Goal: Navigation & Orientation: Find specific page/section

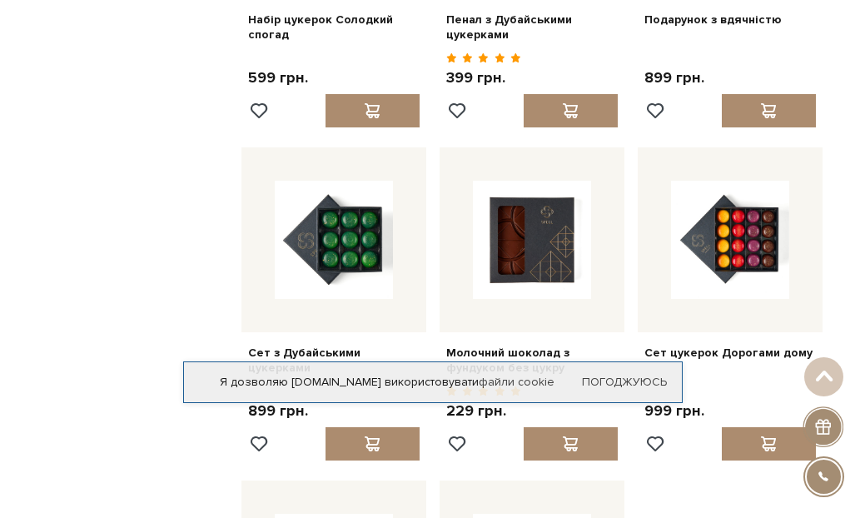
scroll to position [1348, 0]
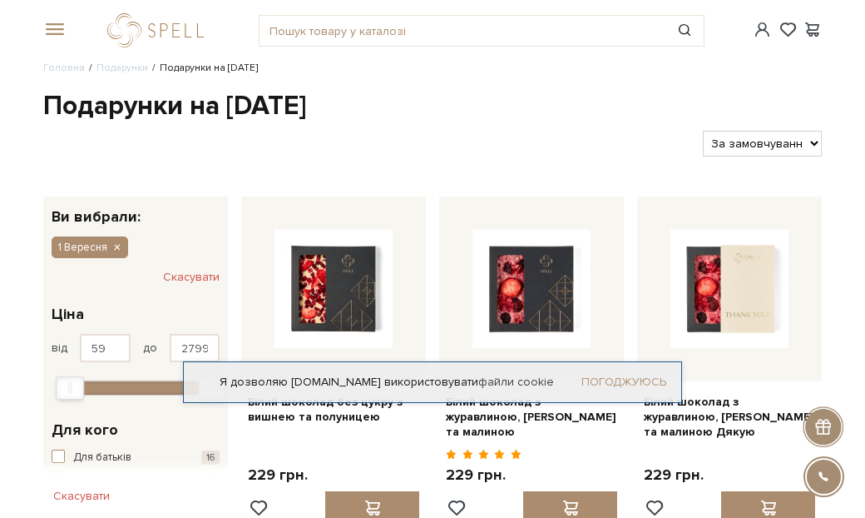
click at [652, 381] on link "Погоджуюсь" at bounding box center [624, 381] width 85 height 15
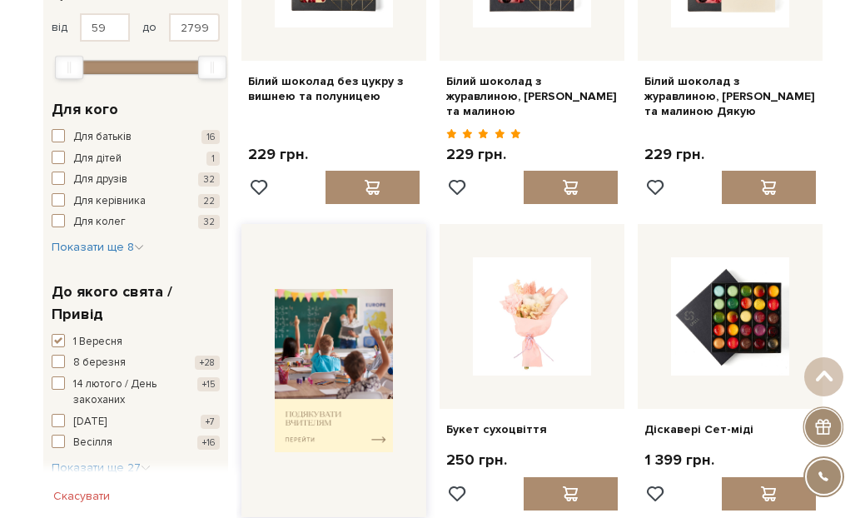
scroll to position [361, 0]
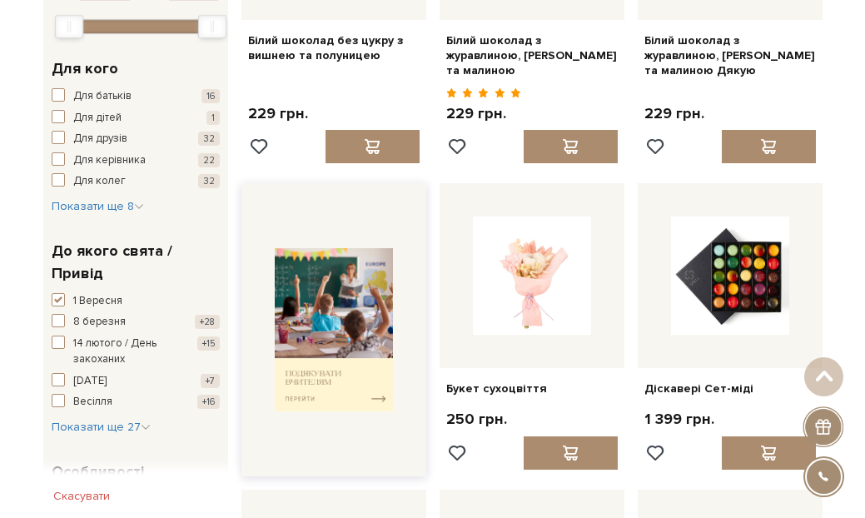
click at [379, 380] on img at bounding box center [334, 329] width 118 height 163
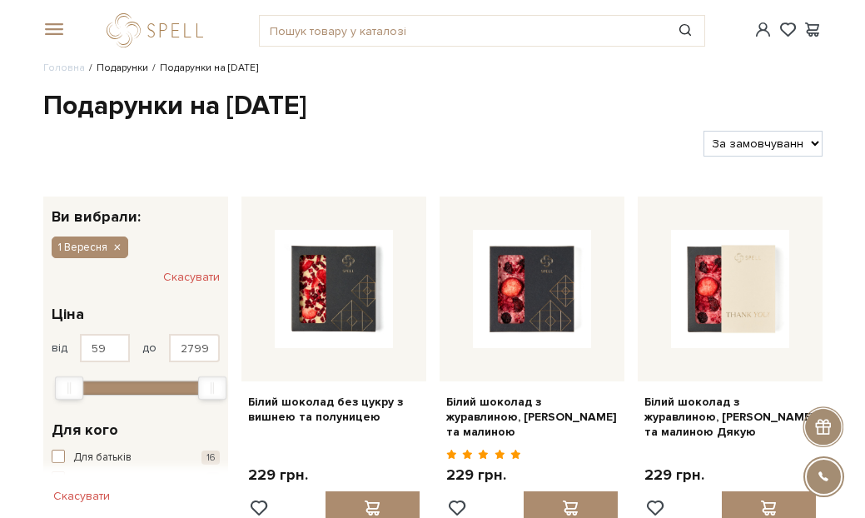
click at [132, 69] on link "Подарунки" at bounding box center [123, 68] width 52 height 12
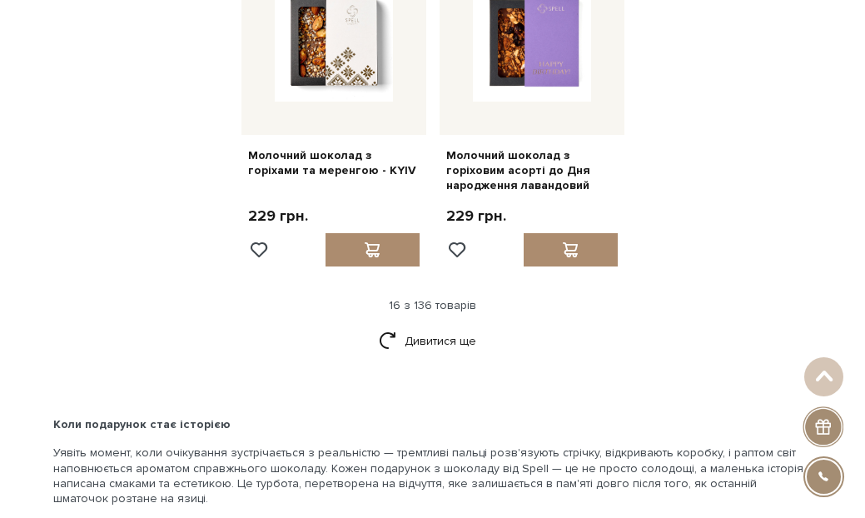
scroll to position [1863, 0]
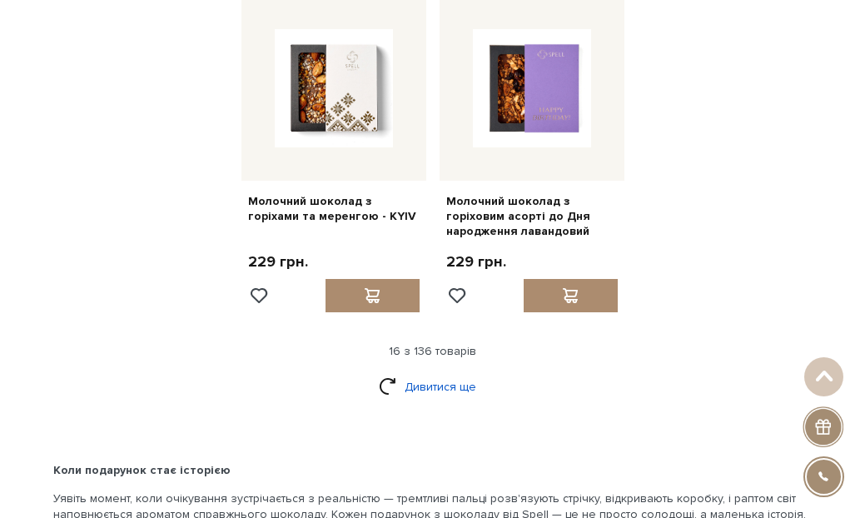
click at [448, 372] on link "Дивитися ще" at bounding box center [433, 386] width 108 height 29
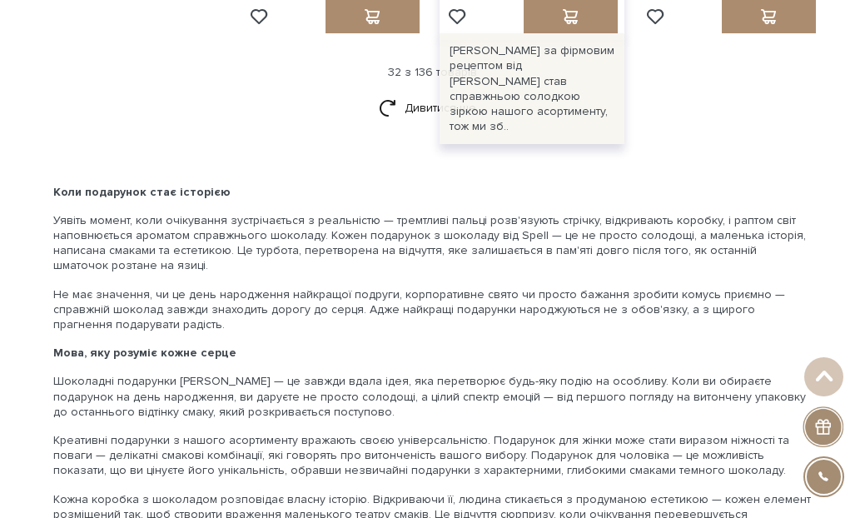
scroll to position [3864, 0]
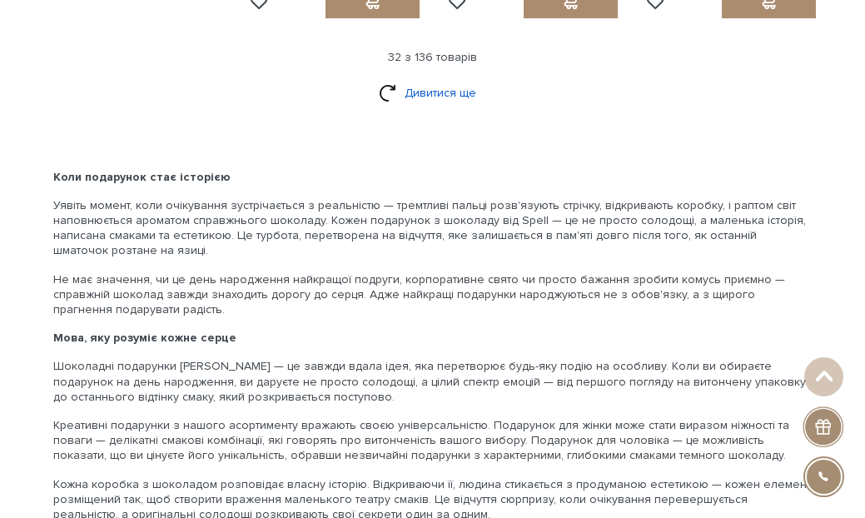
click at [453, 78] on link "Дивитися ще" at bounding box center [433, 92] width 108 height 29
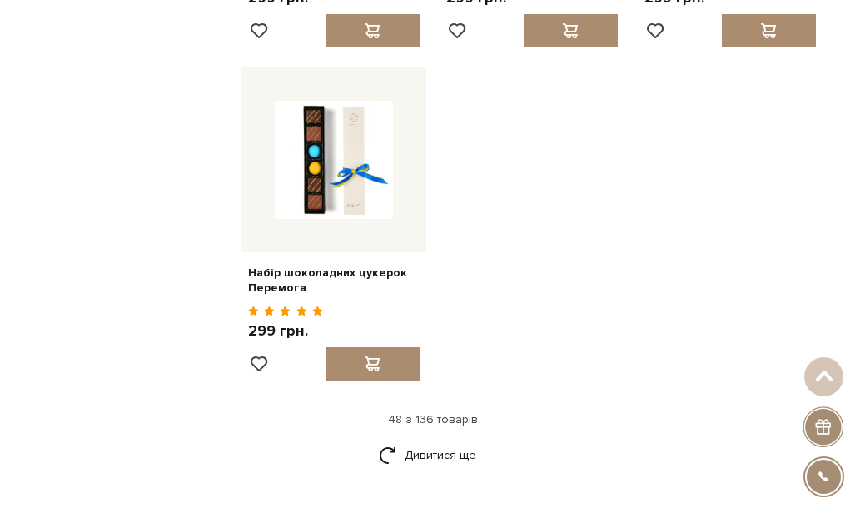
scroll to position [5516, 0]
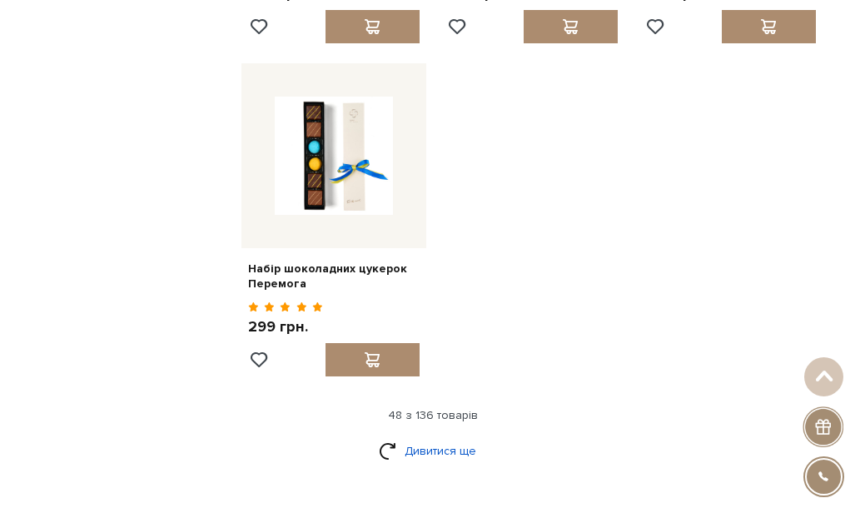
click at [449, 436] on link "Дивитися ще" at bounding box center [433, 450] width 108 height 29
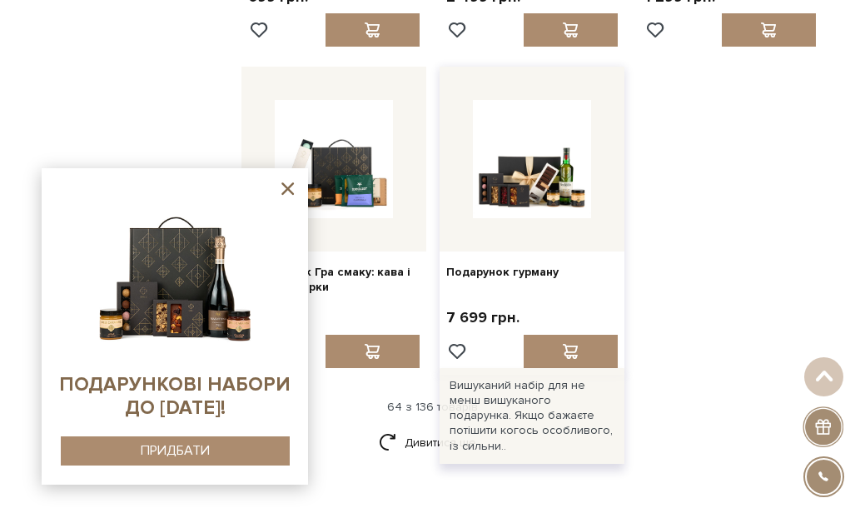
scroll to position [7168, 0]
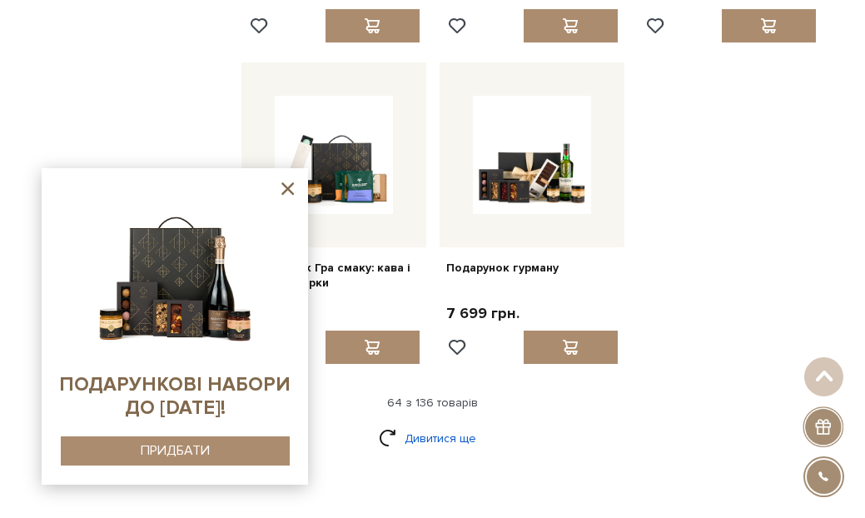
click at [468, 424] on link "Дивитися ще" at bounding box center [433, 438] width 108 height 29
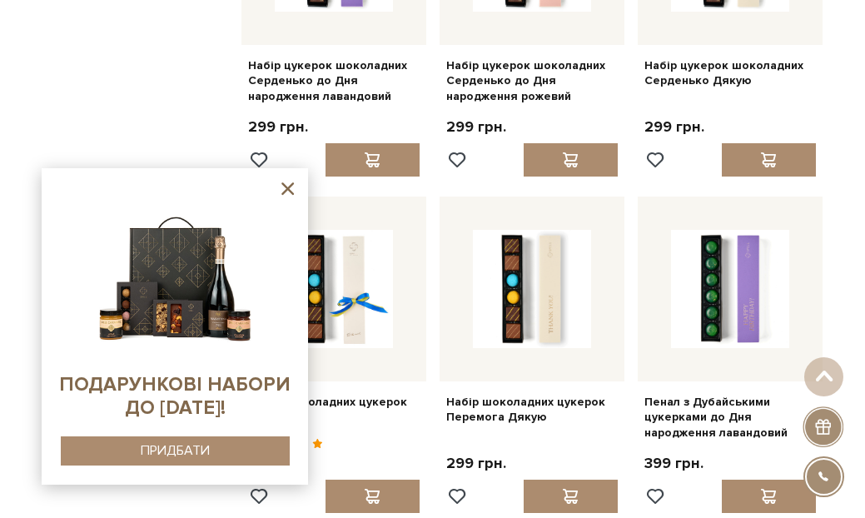
scroll to position [5353, 0]
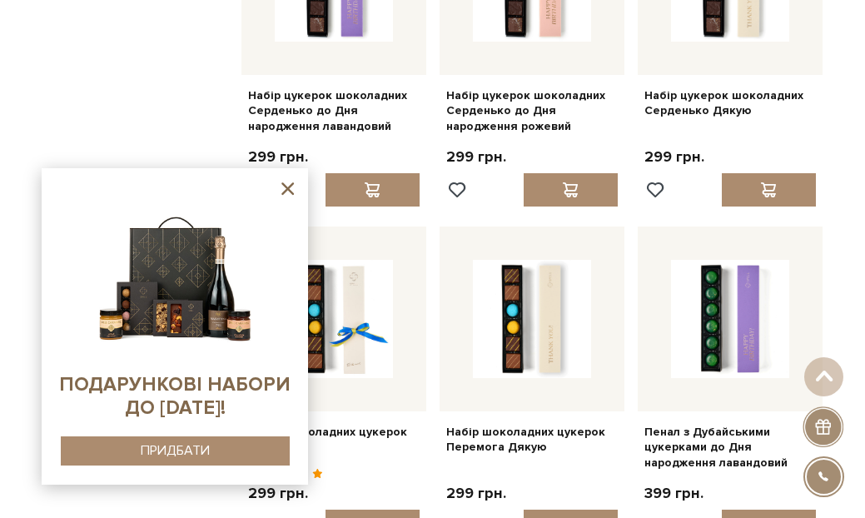
click at [290, 189] on icon at bounding box center [287, 188] width 21 height 21
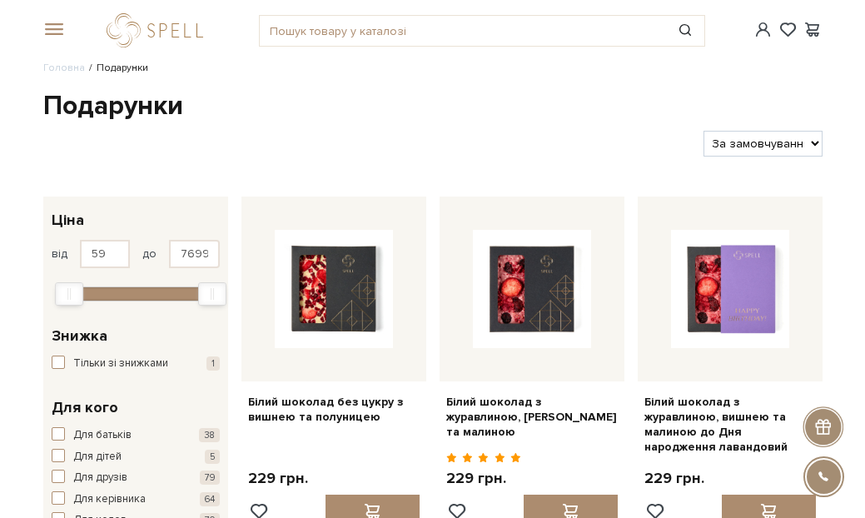
scroll to position [0, 0]
click at [57, 27] on span at bounding box center [51, 29] width 17 height 15
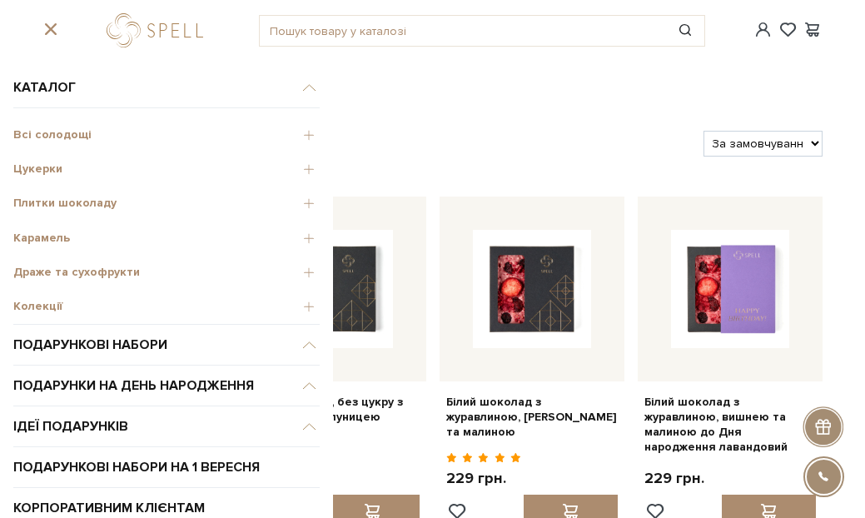
click at [59, 240] on span "Карамель" at bounding box center [166, 237] width 306 height 15
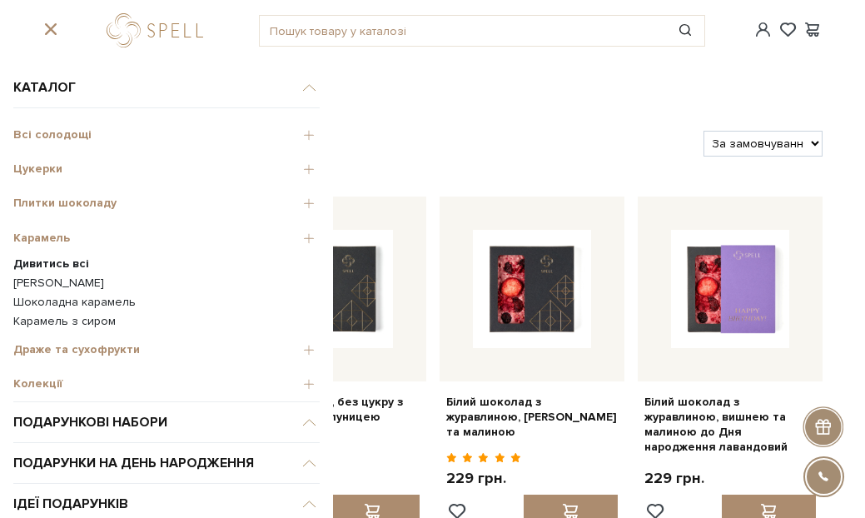
click at [71, 258] on b "Дивитись всі" at bounding box center [51, 263] width 76 height 14
